Goal: Transaction & Acquisition: Purchase product/service

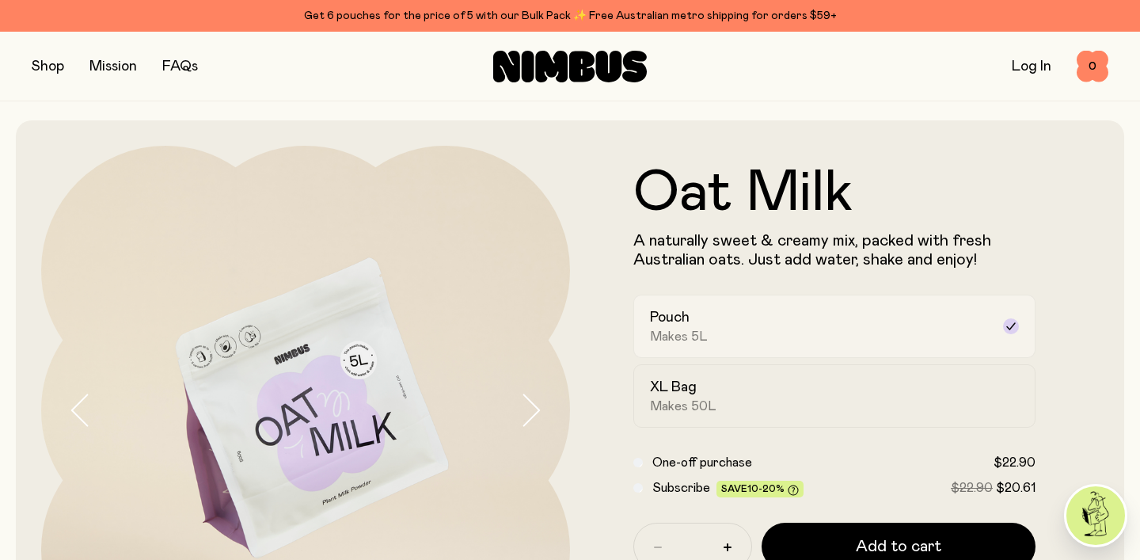
click at [822, 325] on div "Pouch Makes 5L" at bounding box center [820, 326] width 340 height 36
click at [1077, 332] on form "Oat Milk A naturally sweet & creamy mix, packed with fresh Australian oats. Jus…" at bounding box center [834, 410] width 529 height 491
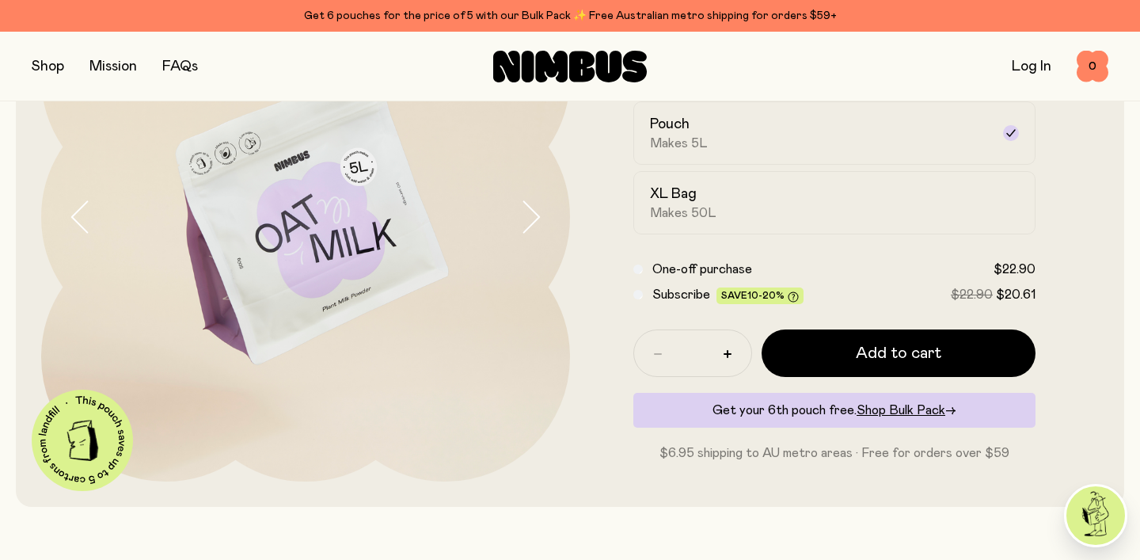
scroll to position [195, 0]
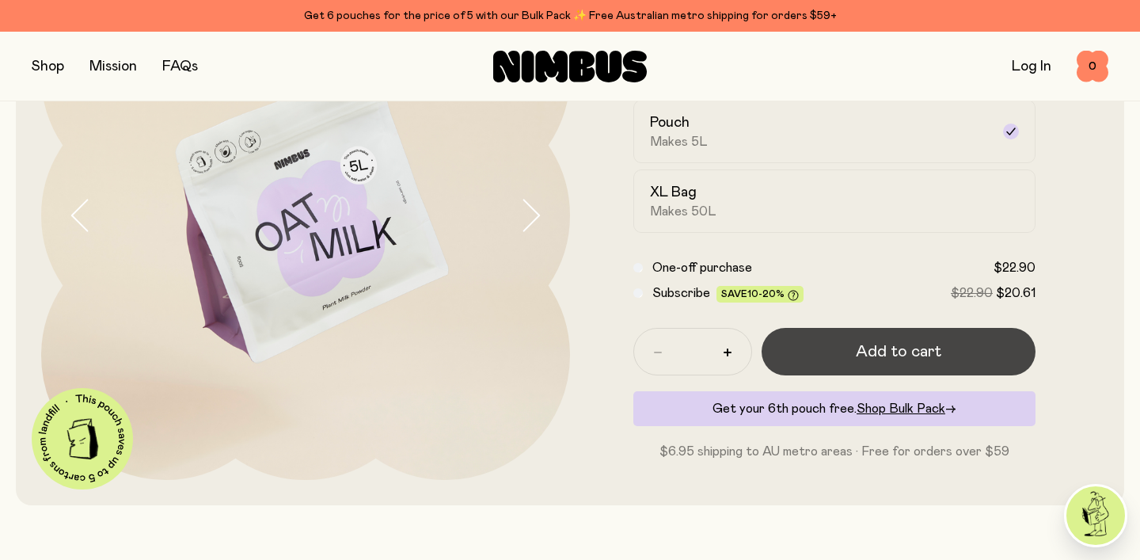
click at [953, 344] on button "Add to cart" at bounding box center [899, 351] width 274 height 47
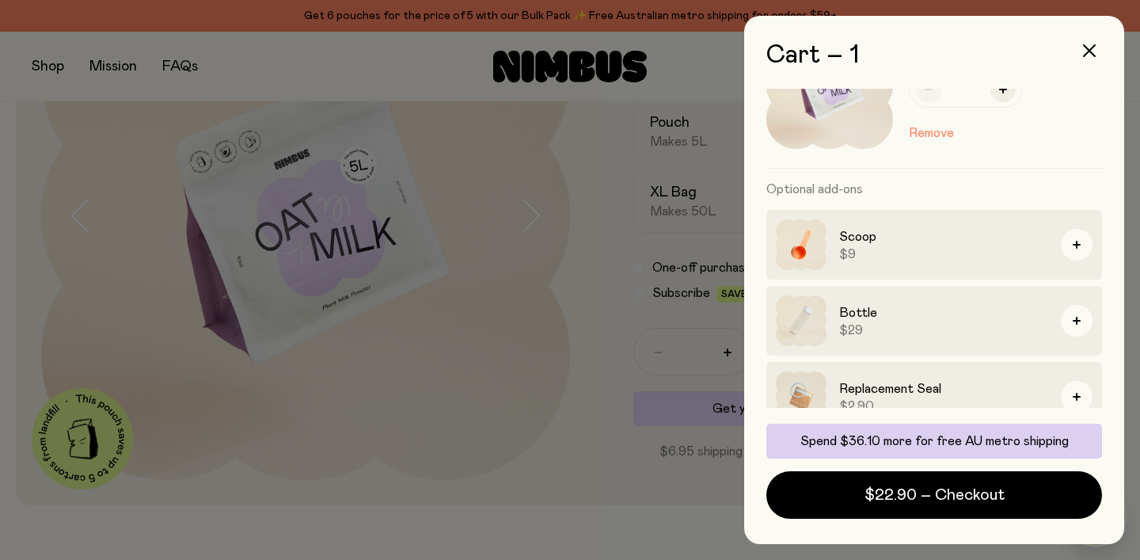
scroll to position [95, 0]
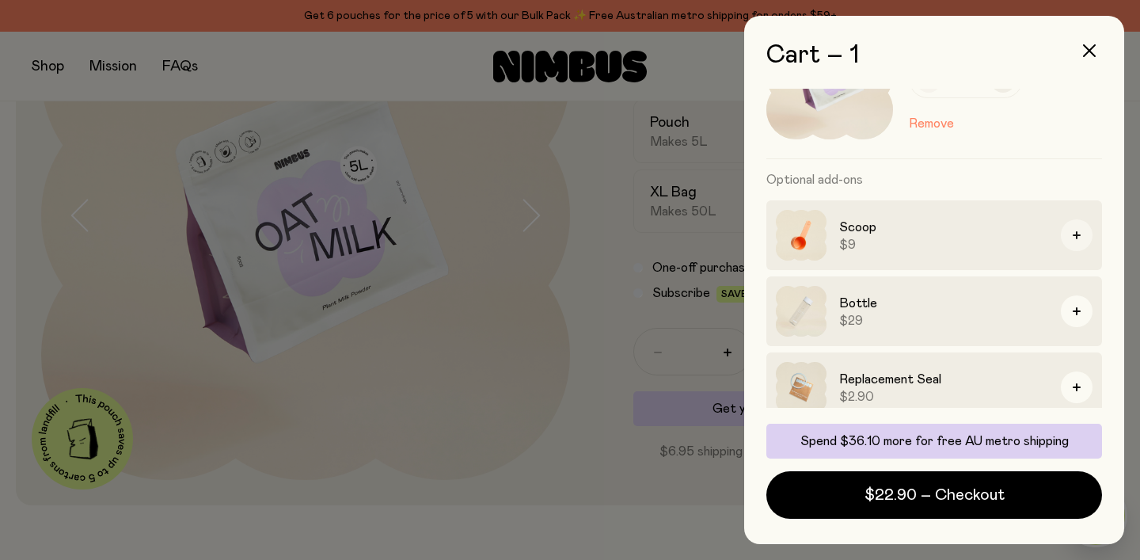
click at [1080, 234] on icon "button" at bounding box center [1077, 235] width 8 height 8
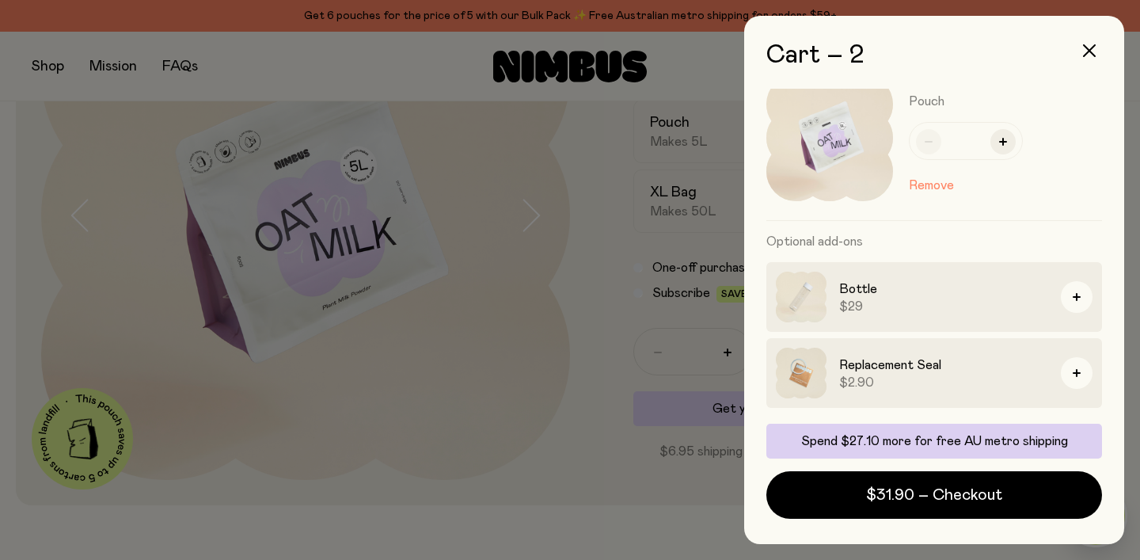
scroll to position [215, 0]
click at [813, 305] on img at bounding box center [801, 297] width 51 height 51
click at [238, 77] on div at bounding box center [570, 280] width 1140 height 560
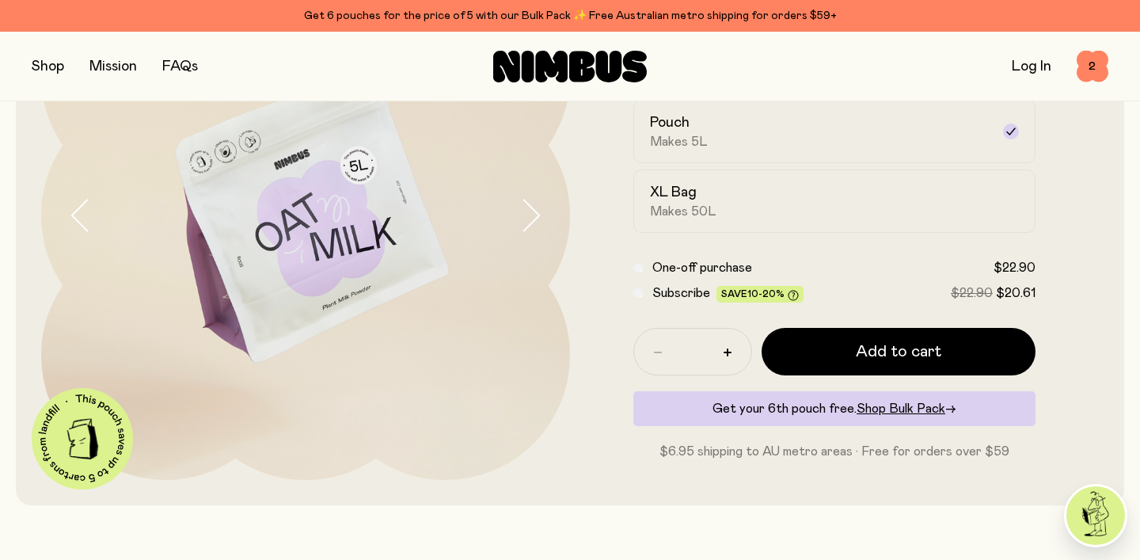
click at [48, 72] on button "button" at bounding box center [48, 66] width 32 height 22
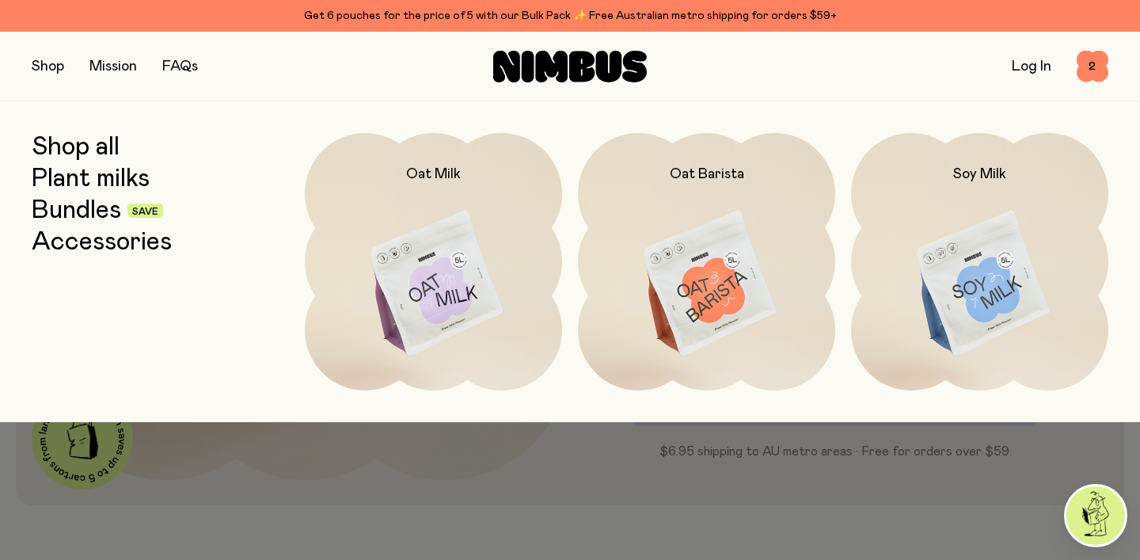
click at [95, 146] on link "Shop all" at bounding box center [76, 147] width 88 height 28
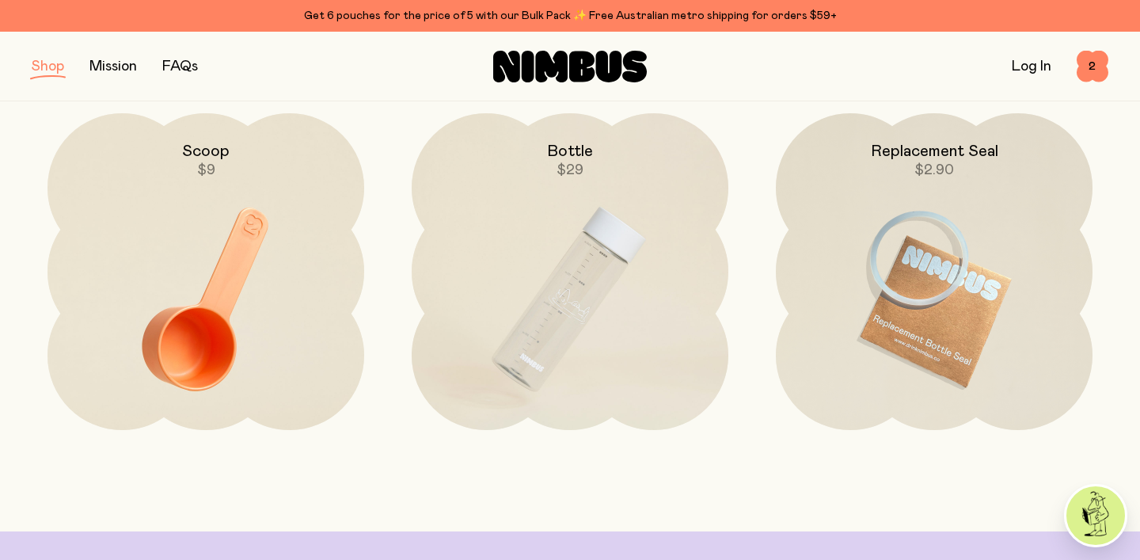
scroll to position [2381, 0]
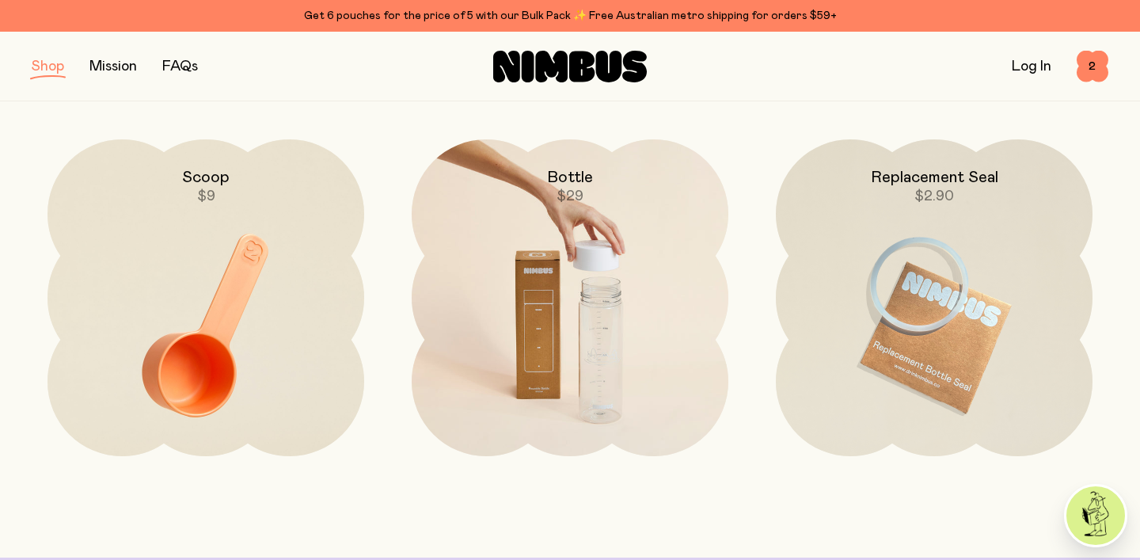
click at [572, 335] on img at bounding box center [570, 325] width 317 height 372
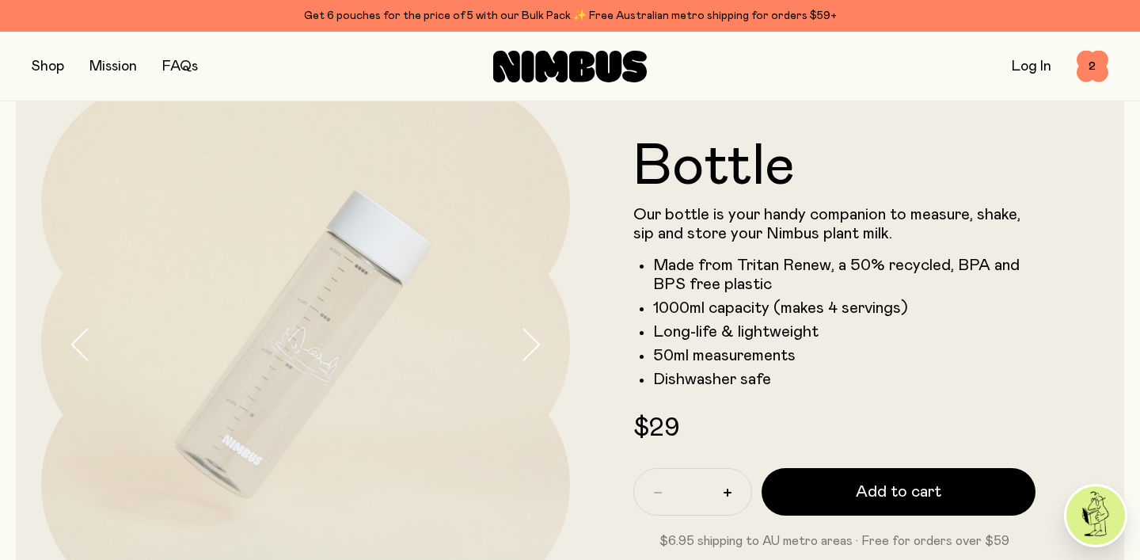
scroll to position [63, 0]
